Goal: Task Accomplishment & Management: Manage account settings

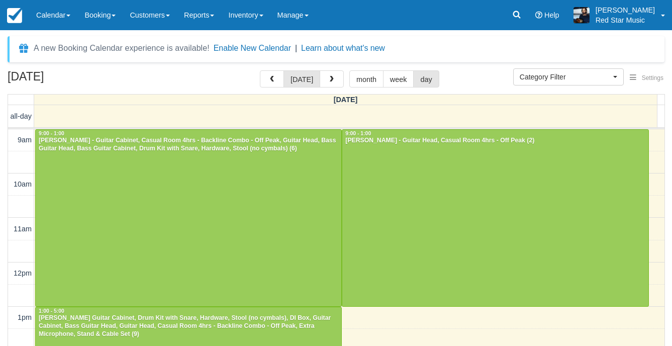
select select
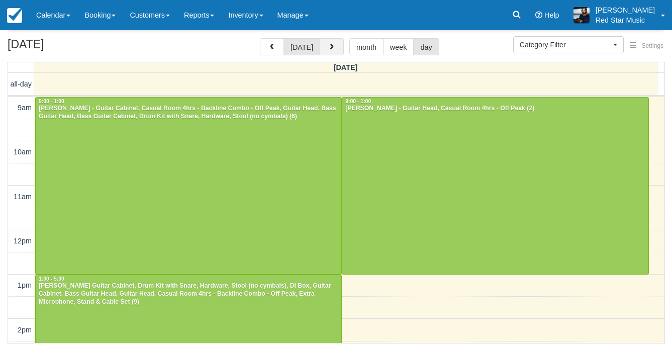
scroll to position [370, 0]
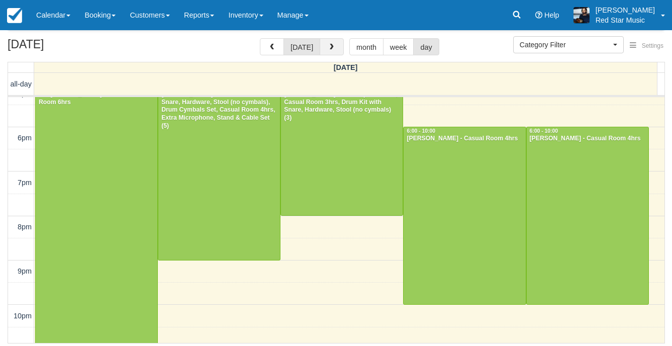
click at [330, 44] on span "button" at bounding box center [331, 47] width 7 height 7
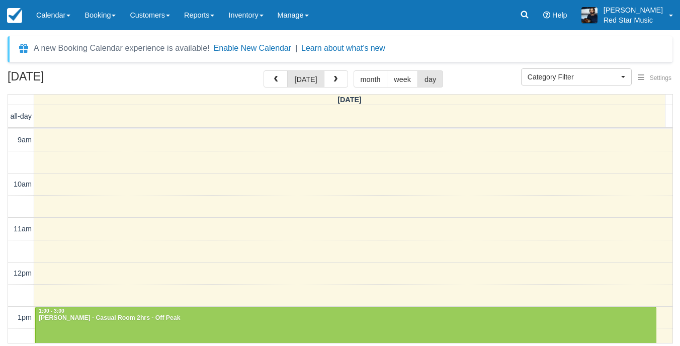
scroll to position [151, 0]
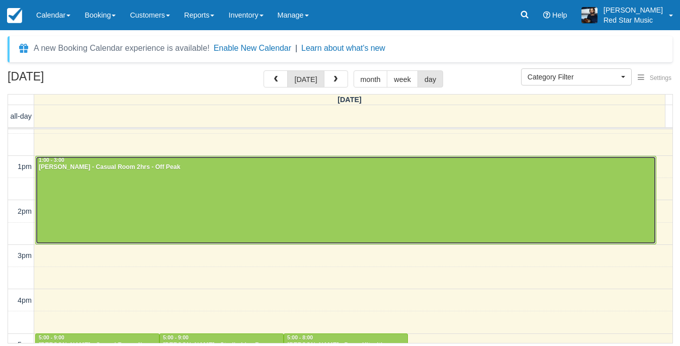
click at [278, 204] on div at bounding box center [346, 200] width 620 height 88
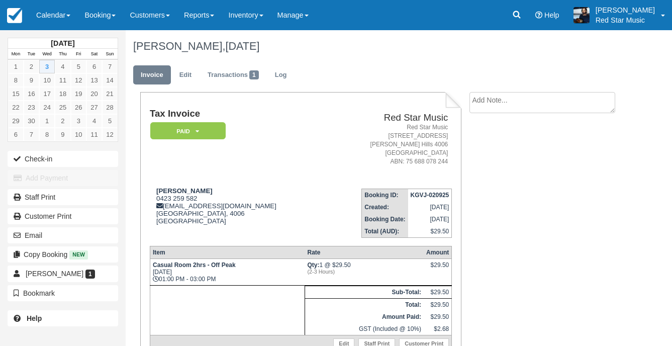
click at [517, 109] on textarea at bounding box center [543, 102] width 146 height 21
type textarea "1"
click at [483, 155] on button "Create" at bounding box center [492, 159] width 45 height 17
